Goal: Transaction & Acquisition: Purchase product/service

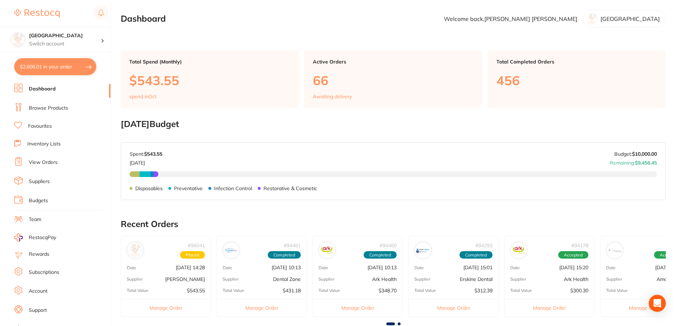
click at [80, 65] on button "$2,606.01 in your order" at bounding box center [55, 66] width 82 height 17
checkbox input "true"
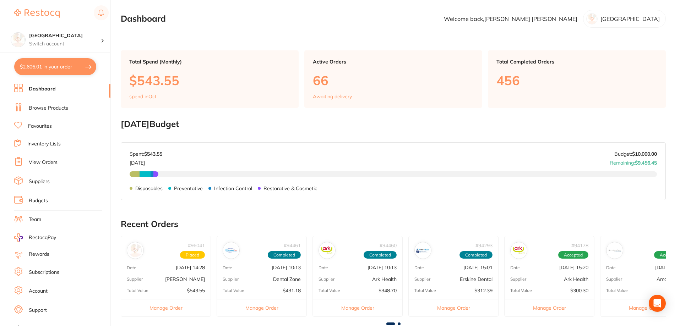
checkbox input "true"
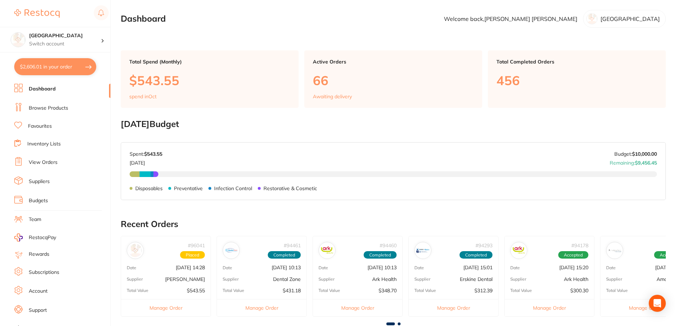
checkbox input "true"
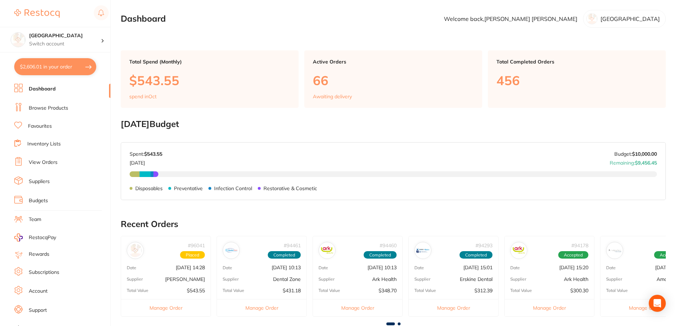
checkbox input "true"
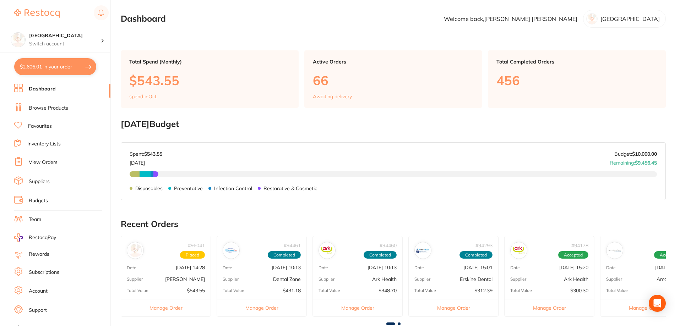
checkbox input "true"
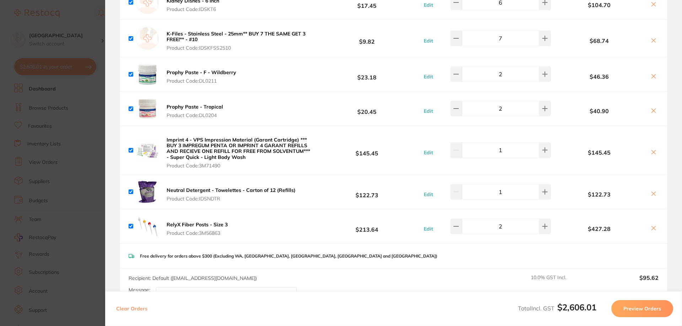
scroll to position [781, 0]
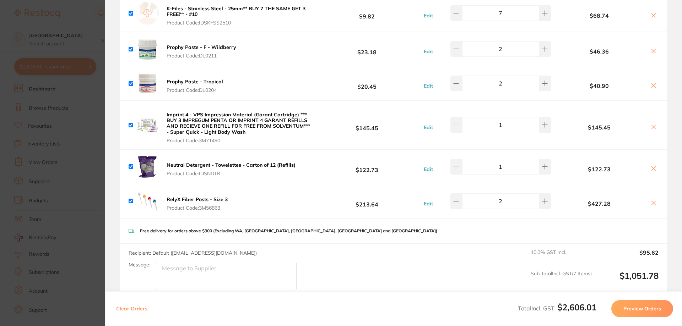
click at [205, 130] on b "Imprint 4 - VPS Impression Material (Garant Cartridge) *** BUY 3 IMPREGUM PENTA…" at bounding box center [238, 122] width 143 height 23
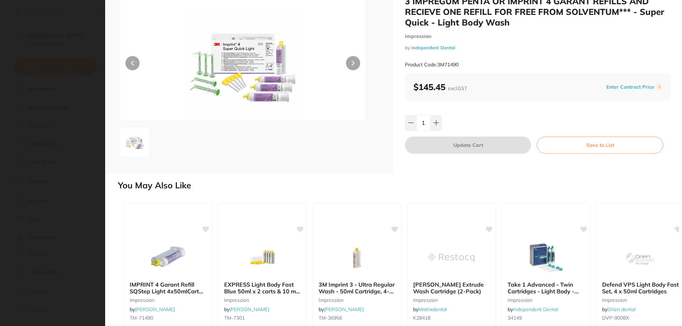
scroll to position [0, 0]
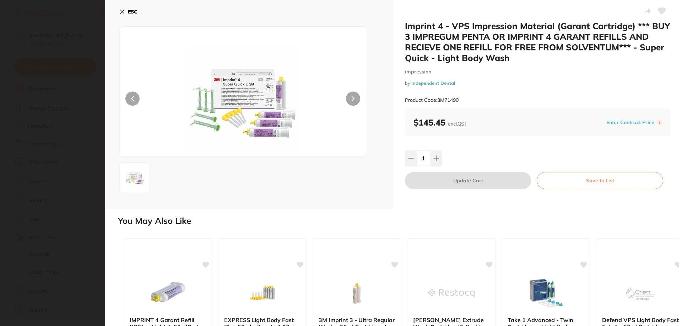
click at [121, 11] on icon at bounding box center [122, 12] width 6 height 6
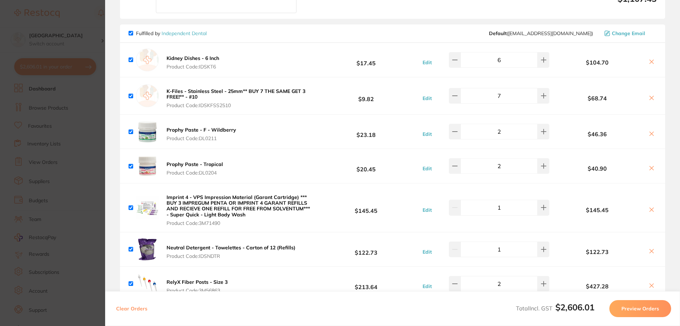
scroll to position [675, 0]
